Goal: Information Seeking & Learning: Learn about a topic

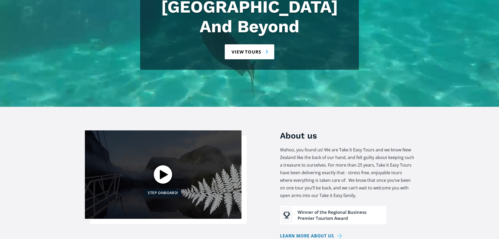
scroll to position [131, 0]
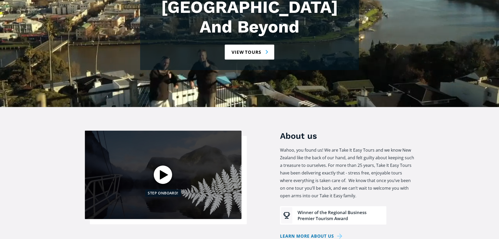
click at [159, 165] on div "Open video" at bounding box center [163, 174] width 18 height 18
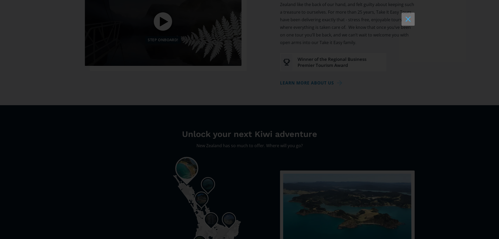
scroll to position [367, 0]
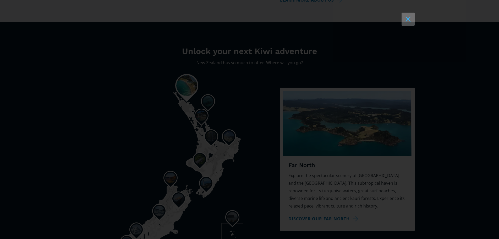
click at [403, 19] on button at bounding box center [408, 19] width 13 height 13
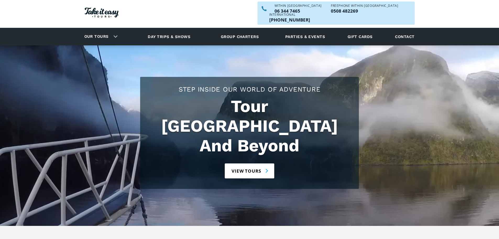
scroll to position [0, 0]
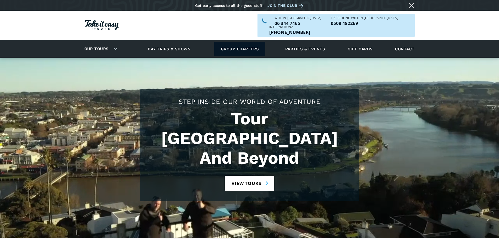
click at [231, 42] on link "Group charters" at bounding box center [239, 49] width 51 height 14
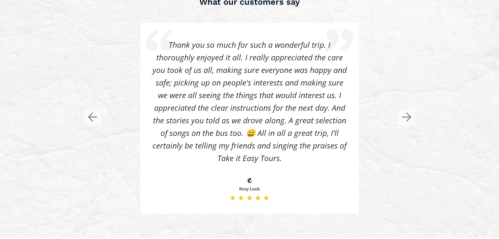
scroll to position [1013, 0]
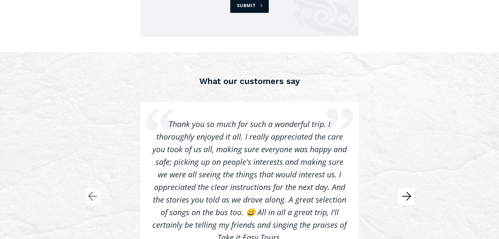
click at [411, 189] on rect "button" at bounding box center [406, 196] width 17 height 17
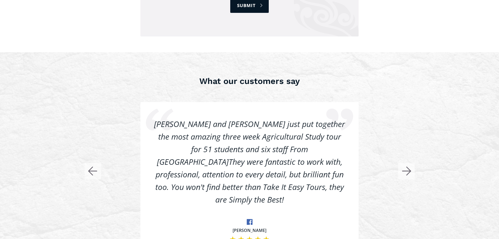
scroll to position [1039, 0]
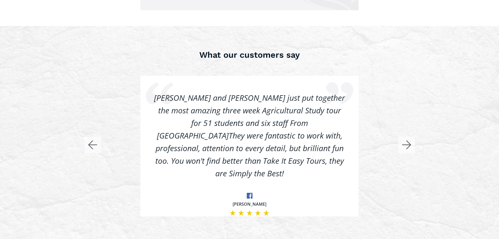
click at [411, 137] on rect "button" at bounding box center [406, 144] width 17 height 17
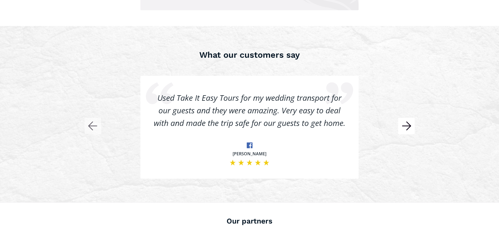
click at [405, 118] on rect "button" at bounding box center [406, 126] width 17 height 17
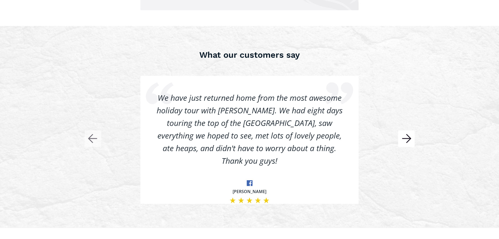
click at [409, 130] on rect "button" at bounding box center [406, 138] width 17 height 17
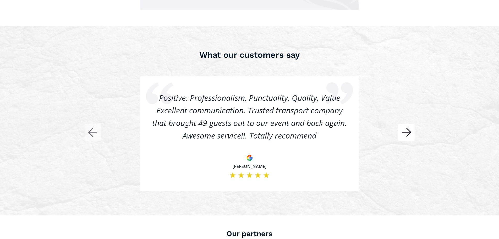
click at [409, 127] on rect "button" at bounding box center [406, 132] width 17 height 17
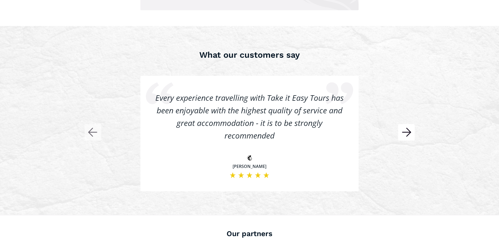
click at [409, 127] on rect "button" at bounding box center [406, 132] width 17 height 17
